Goal: Find specific page/section: Find specific page/section

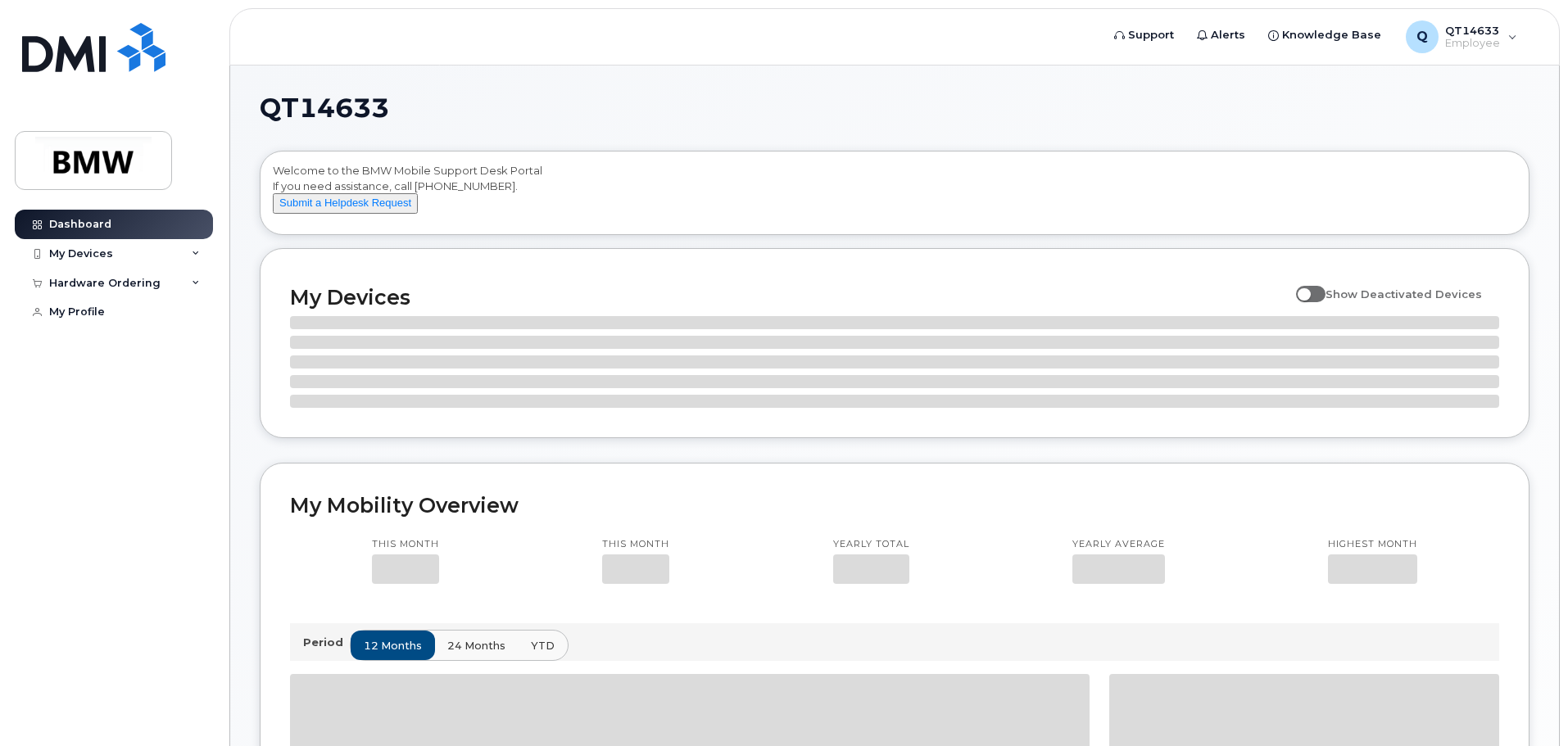
scroll to position [385, 0]
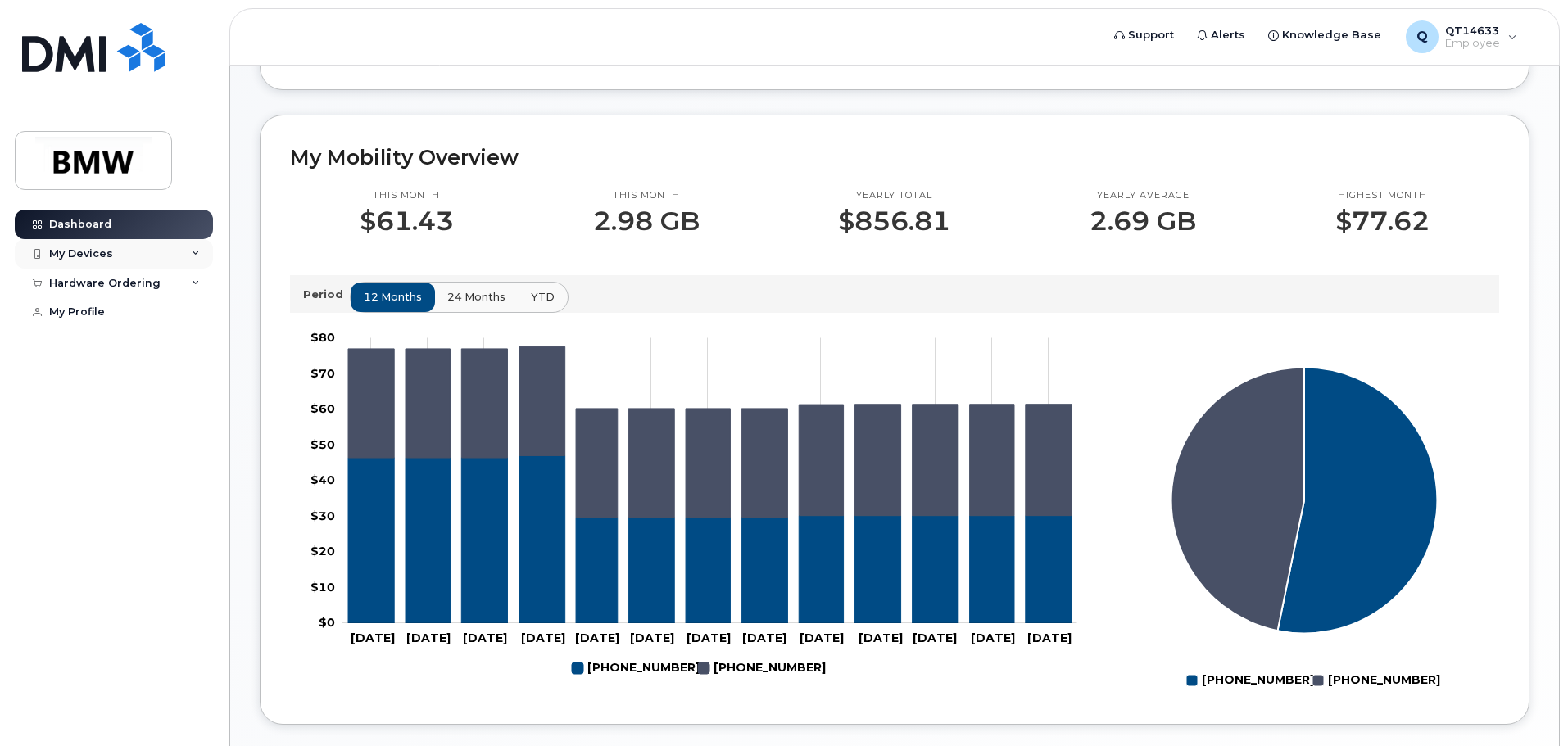
click at [90, 254] on div "My Devices" at bounding box center [81, 254] width 64 height 13
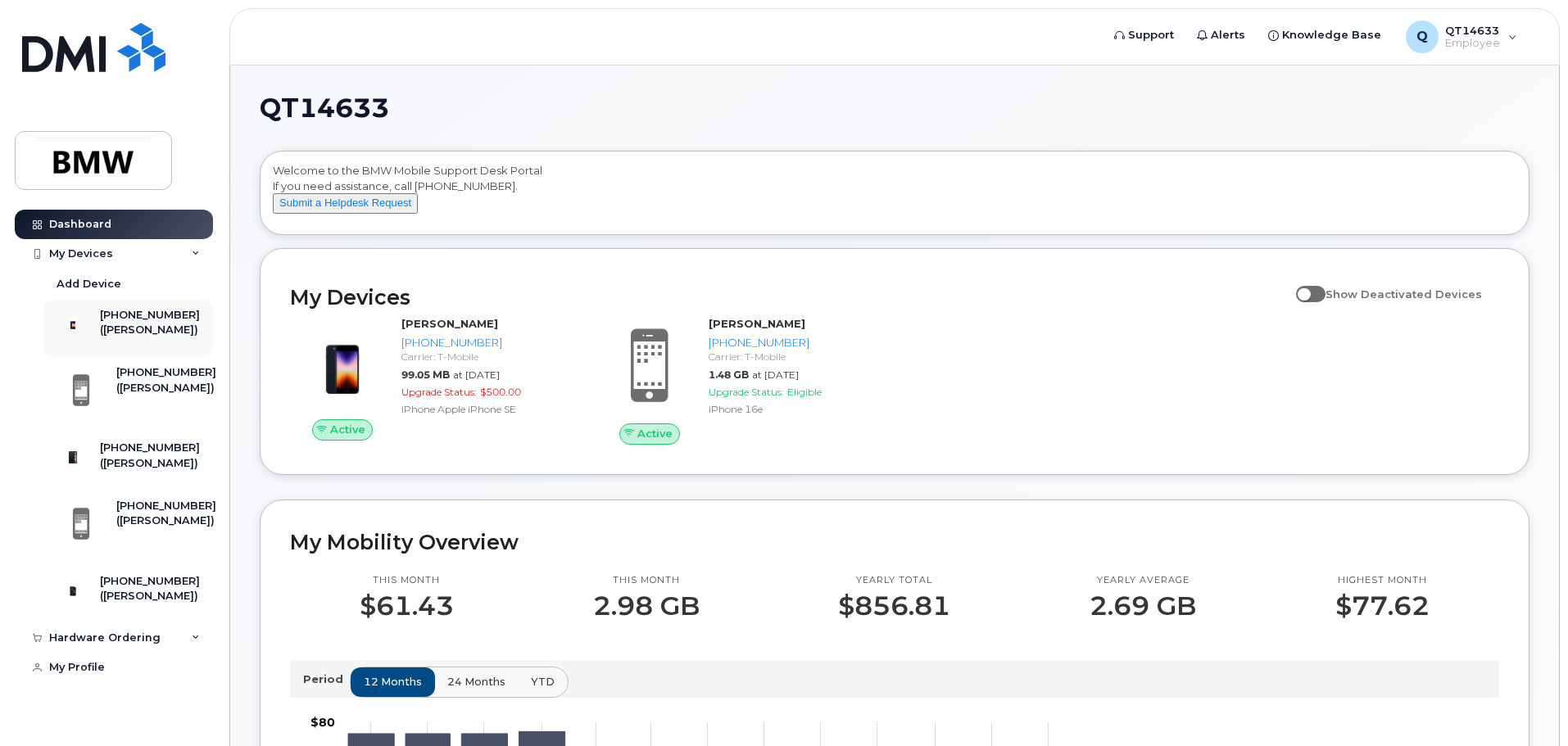
scroll to position [7, 0]
click at [81, 599] on img at bounding box center [72, 590] width 16 height 16
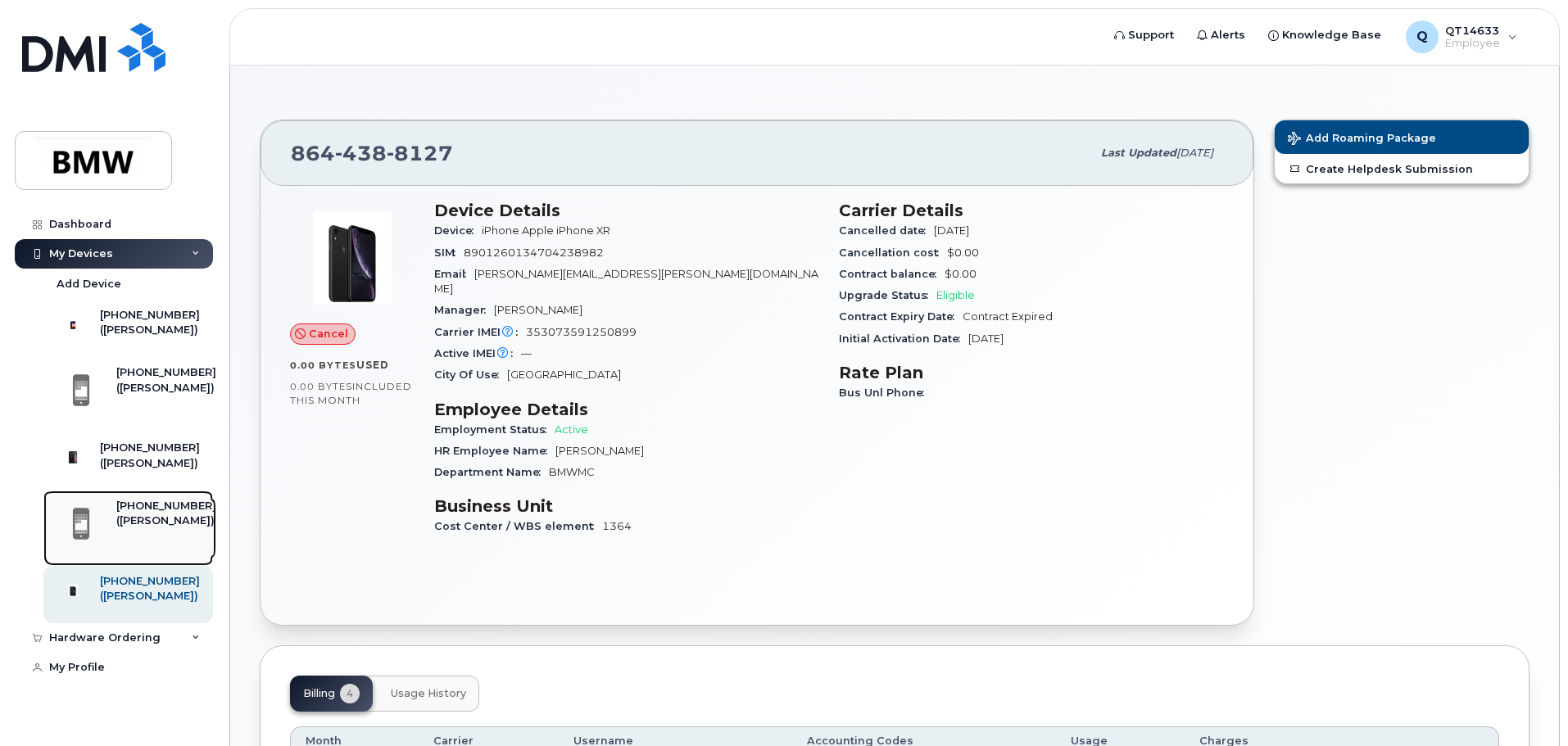
click at [131, 514] on div "[PHONE_NUMBER]" at bounding box center [166, 505] width 100 height 14
click at [132, 471] on div "([PERSON_NAME])" at bounding box center [149, 463] width 100 height 14
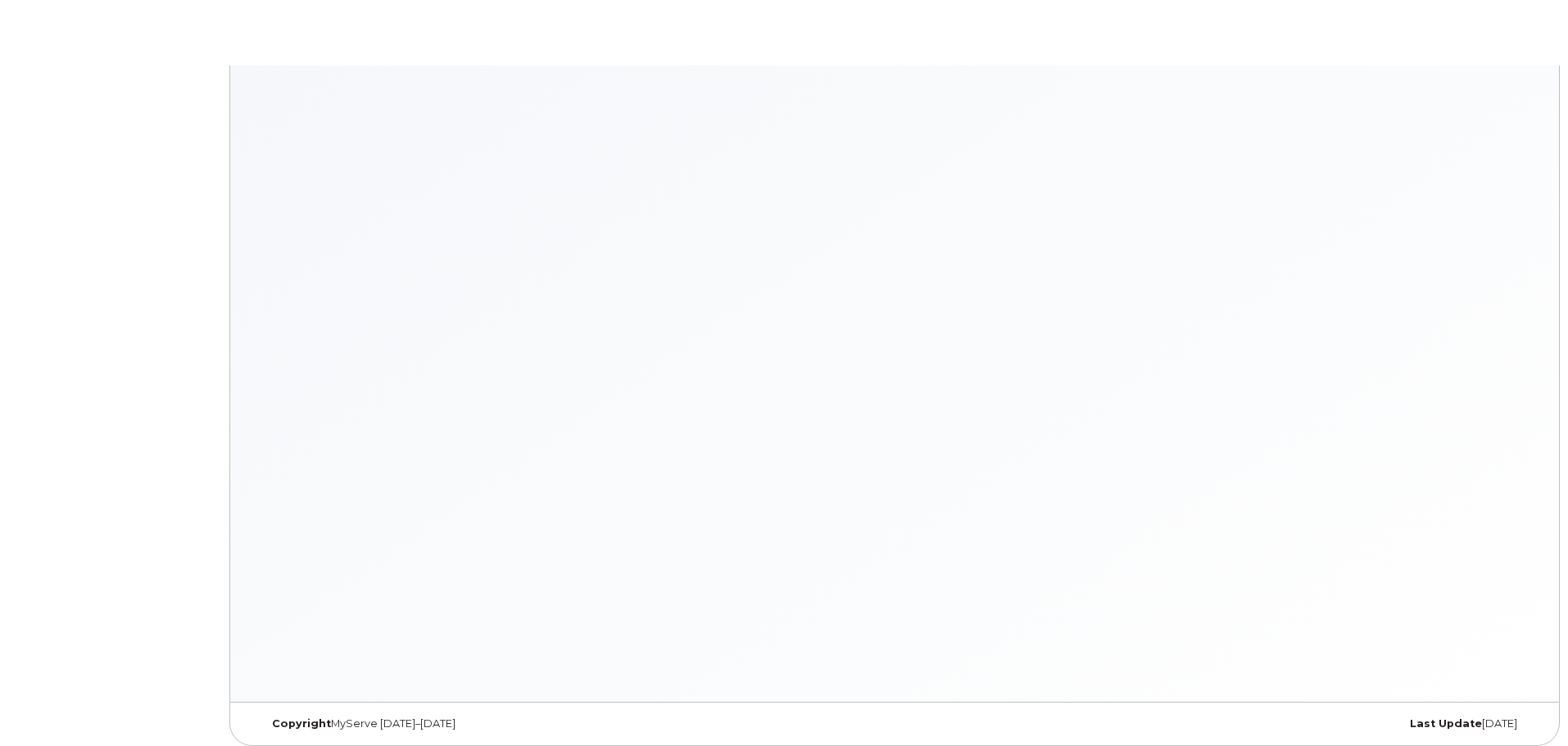
click at [113, 466] on body "× × Keyboard Shortcuts Help ? Show this modal Navigation G D Go to devices G I …" at bounding box center [784, 377] width 1568 height 755
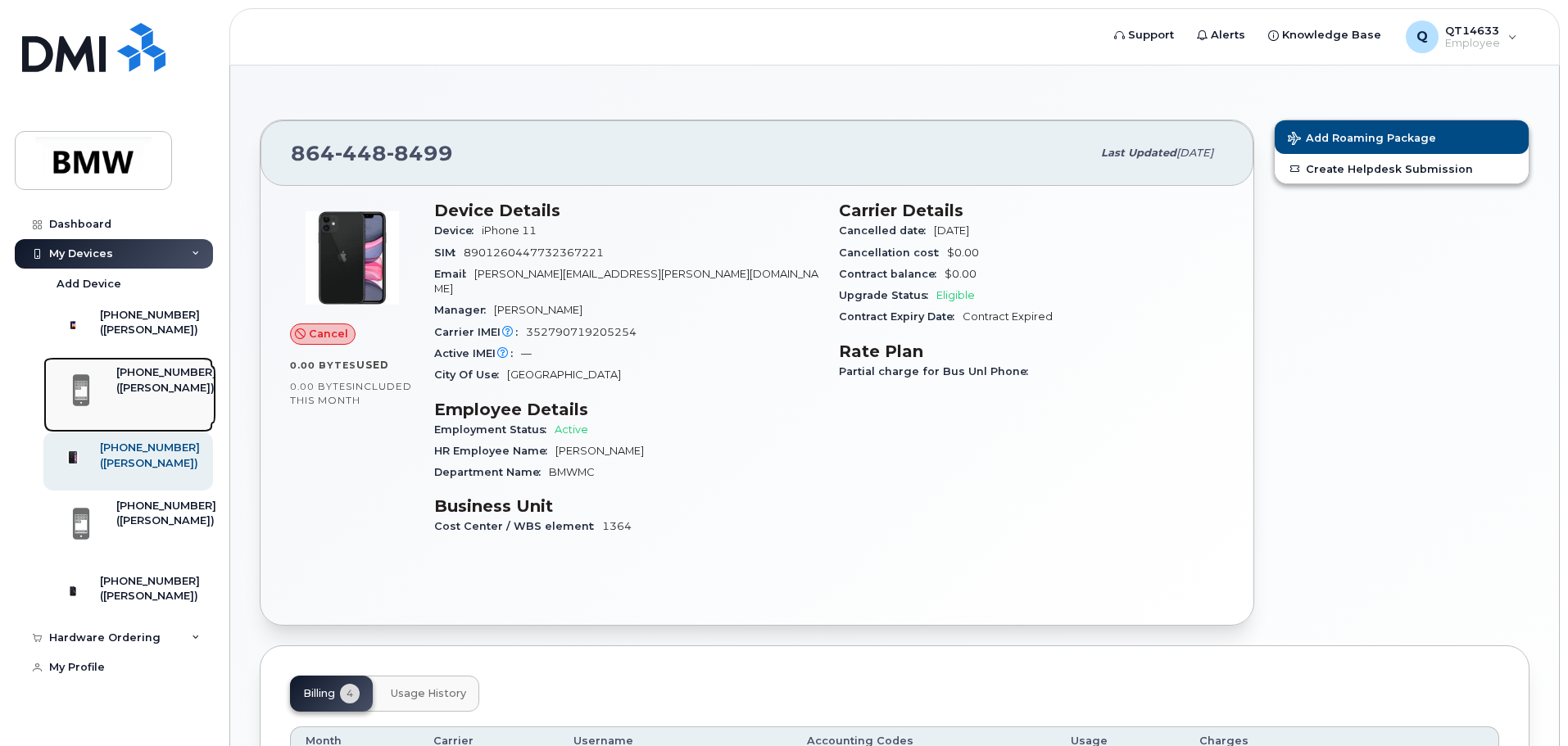
click at [152, 381] on div "[PHONE_NUMBER]" at bounding box center [166, 372] width 100 height 14
